Goal: Navigation & Orientation: Find specific page/section

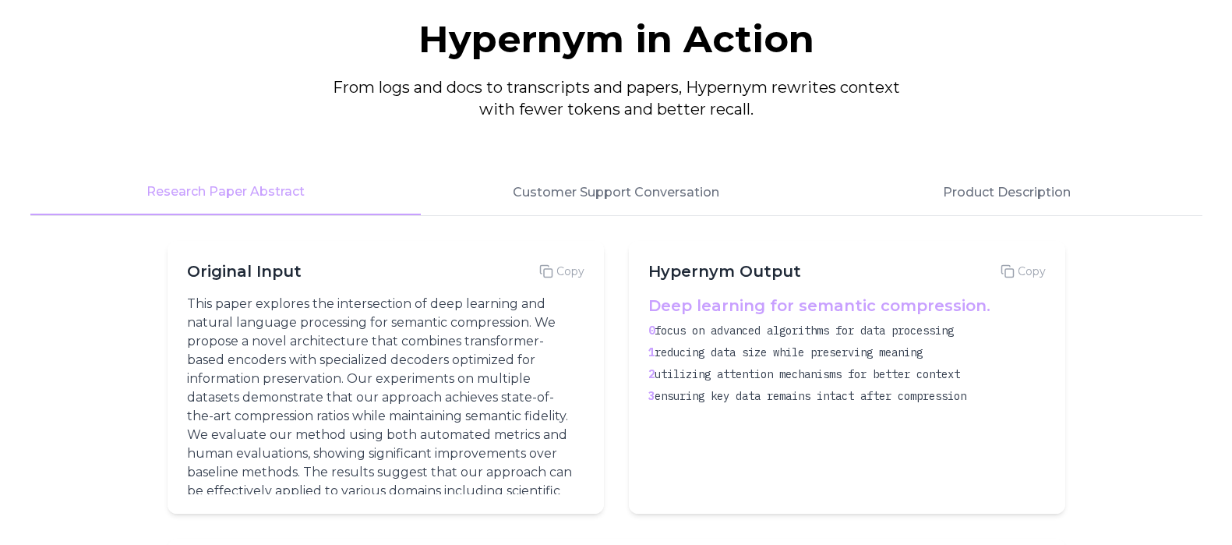
scroll to position [1958, 0]
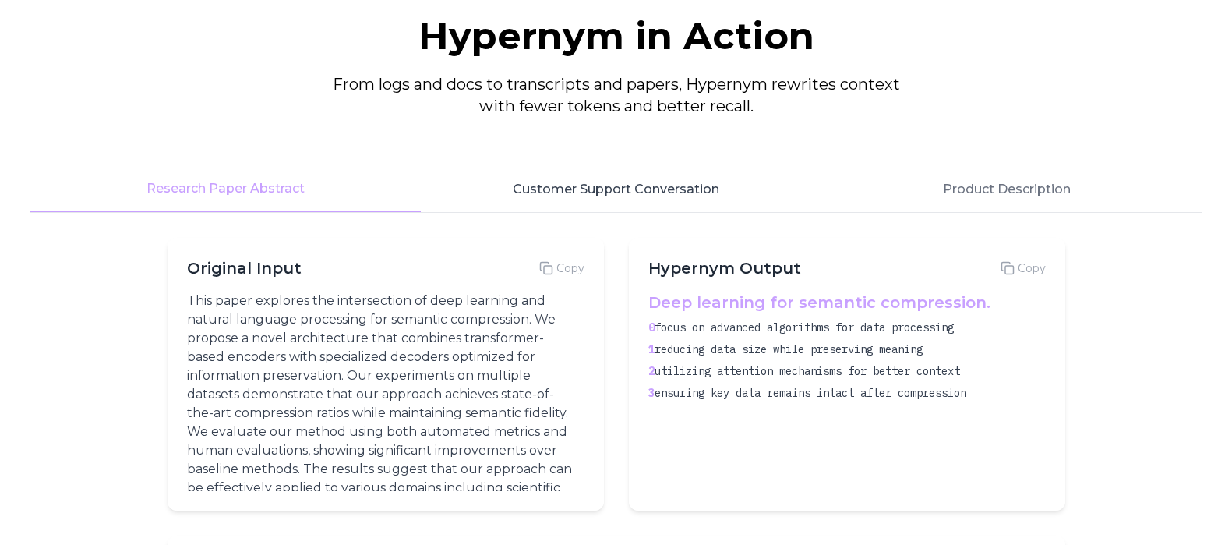
drag, startPoint x: 979, startPoint y: 0, endPoint x: 793, endPoint y: 181, distance: 259.6
click at [792, 182] on button "Customer Support Conversation" at bounding box center [616, 189] width 390 height 45
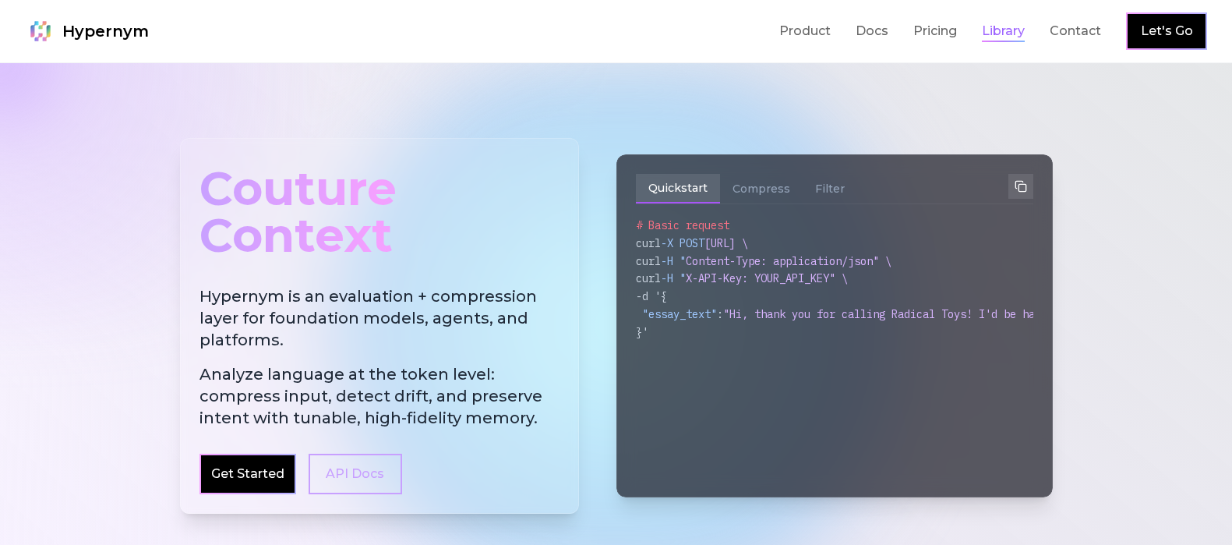
click at [1001, 30] on link "Library" at bounding box center [1003, 31] width 43 height 19
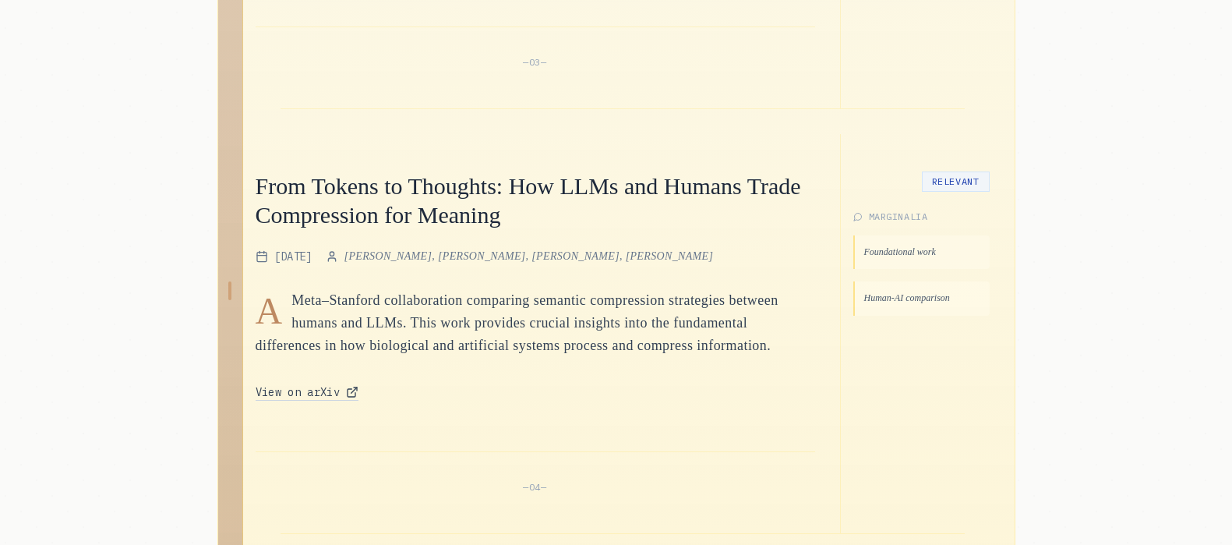
scroll to position [2582, 0]
